Goal: Navigation & Orientation: Find specific page/section

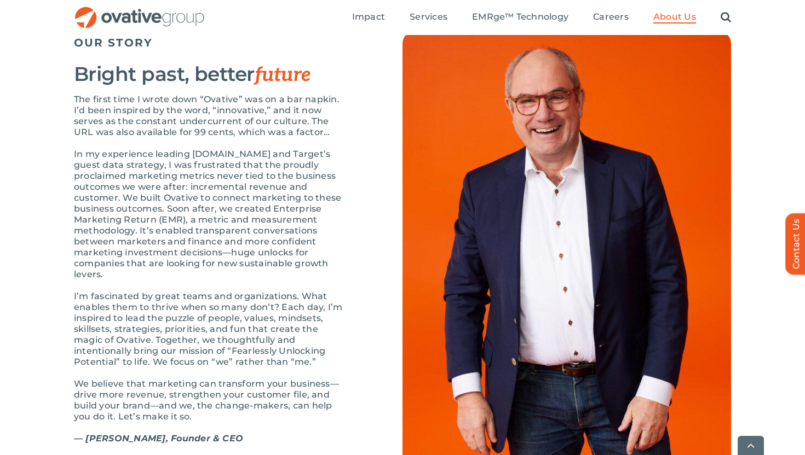
scroll to position [1187, 0]
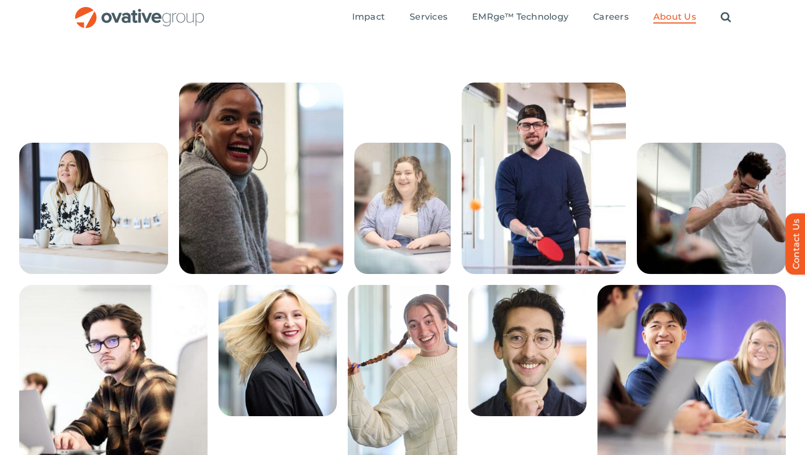
scroll to position [1732, 0]
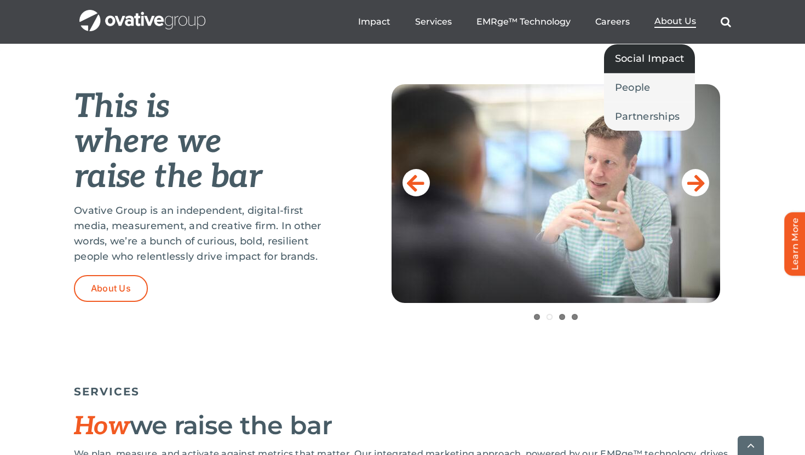
scroll to position [432, 0]
